Goal: Use online tool/utility: Utilize a website feature to perform a specific function

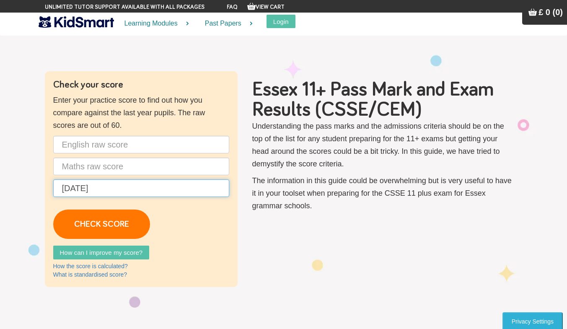
click at [114, 182] on input "[DATE]" at bounding box center [141, 188] width 176 height 18
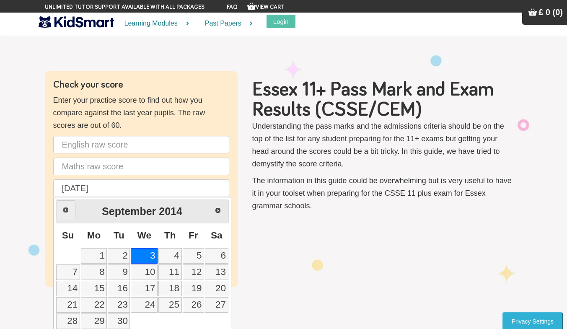
click at [61, 214] on link "Prev" at bounding box center [66, 209] width 19 height 19
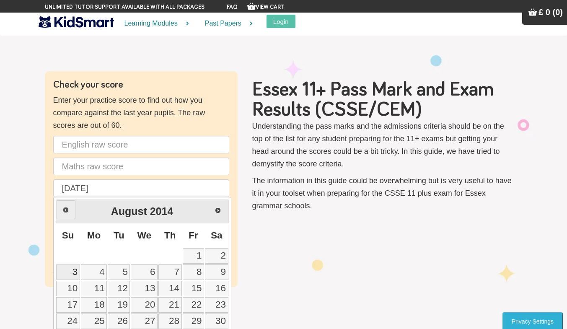
click at [61, 214] on link "Prev" at bounding box center [66, 209] width 19 height 19
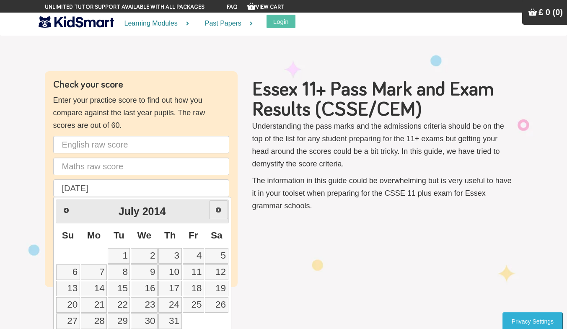
click at [218, 212] on span "Next" at bounding box center [218, 209] width 7 height 7
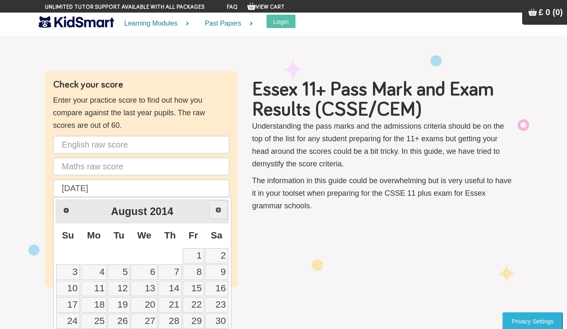
click at [217, 212] on span "Next" at bounding box center [218, 209] width 7 height 7
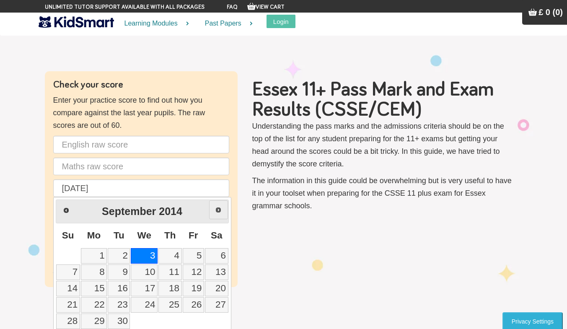
click at [217, 212] on span "Next" at bounding box center [218, 209] width 7 height 7
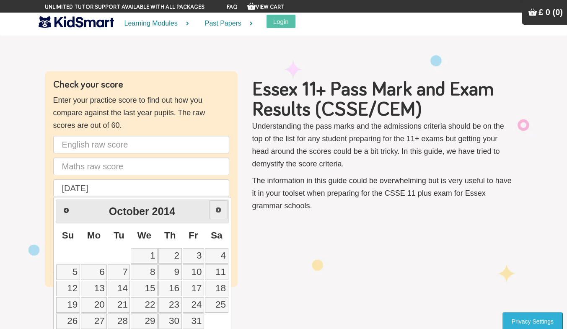
click at [213, 212] on link "Next" at bounding box center [218, 209] width 19 height 19
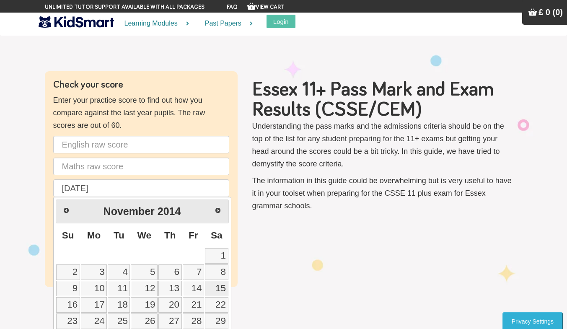
click at [222, 289] on link "15" at bounding box center [216, 288] width 23 height 15
type input "[DATE]"
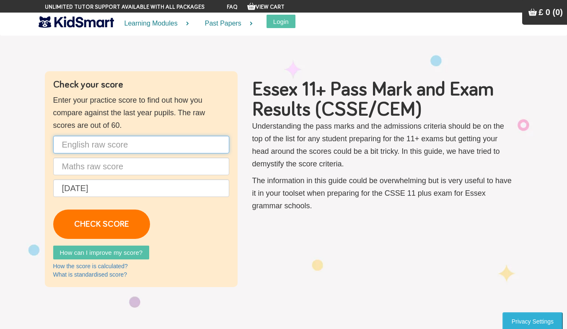
click at [88, 144] on input "text" at bounding box center [141, 145] width 176 height 18
type input "46"
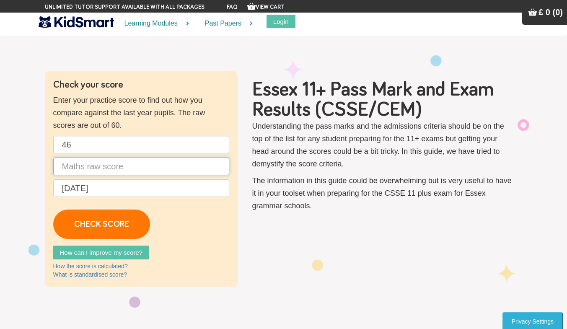
click at [103, 166] on input "text" at bounding box center [141, 166] width 176 height 18
type input "50"
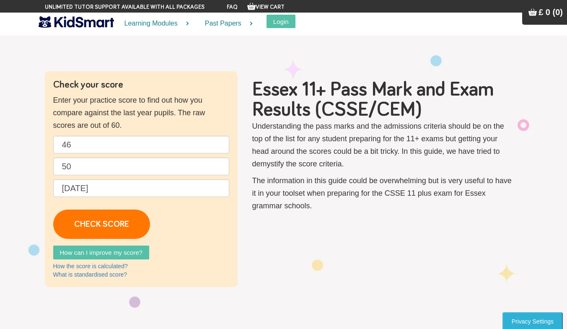
click at [186, 203] on p "46 50 [DATE] CHECK SCORE" at bounding box center [141, 187] width 176 height 103
click at [80, 151] on input "46" at bounding box center [141, 145] width 176 height 18
type input "4"
click at [199, 209] on p "46 50 [DATE] CHECK SCORE" at bounding box center [141, 187] width 176 height 103
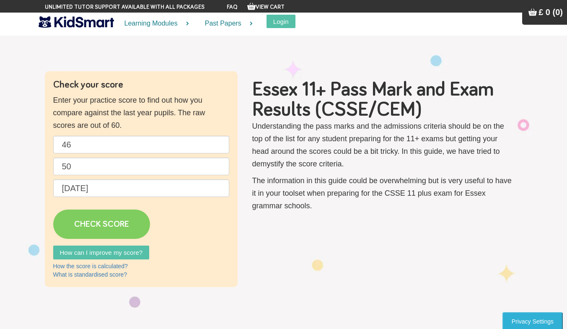
click at [86, 225] on link "CHECK SCORE" at bounding box center [101, 223] width 97 height 29
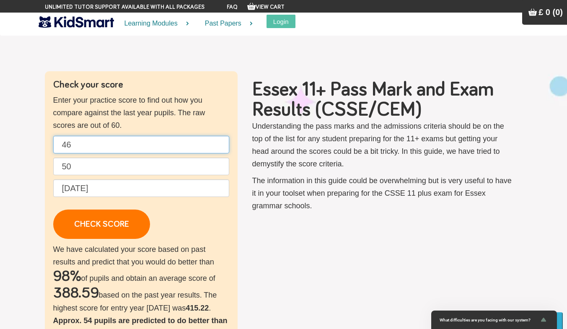
click at [85, 150] on input "46" at bounding box center [141, 145] width 176 height 18
type input "4"
type input ";"
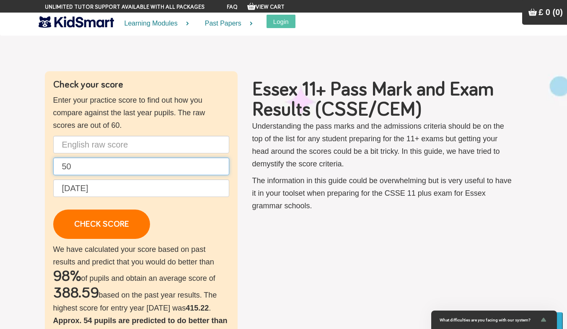
click at [92, 173] on input "50" at bounding box center [141, 166] width 176 height 18
type input "5"
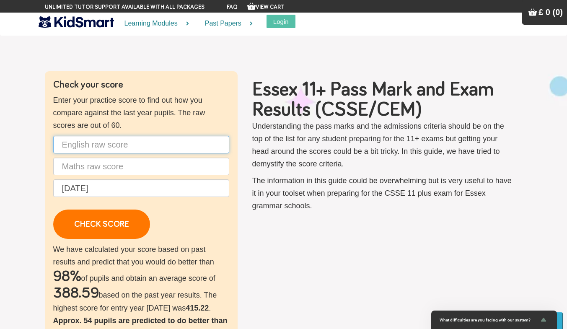
click at [85, 151] on input "text" at bounding box center [141, 145] width 176 height 18
type input "40"
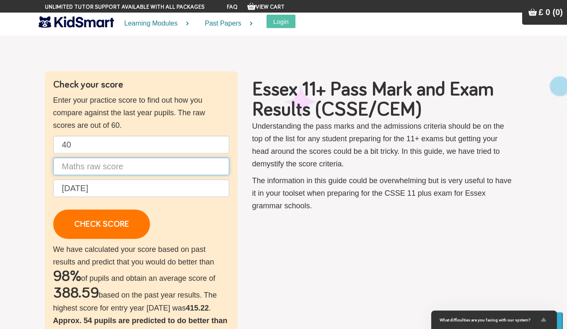
click at [91, 165] on input "text" at bounding box center [141, 166] width 176 height 18
type input "51"
click at [183, 239] on div "Check your score Enter your practice score to find out how you compare against …" at bounding box center [141, 300] width 193 height 459
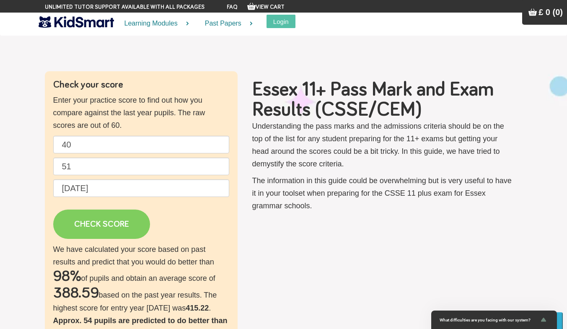
click at [128, 224] on link "CHECK SCORE" at bounding box center [101, 223] width 97 height 29
